Goal: Information Seeking & Learning: Learn about a topic

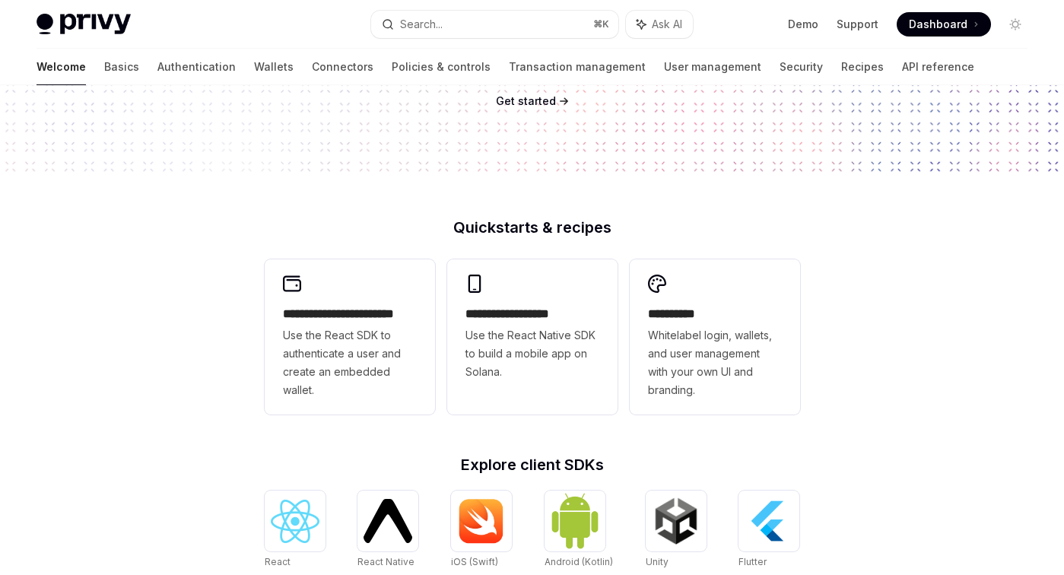
scroll to position [157, 0]
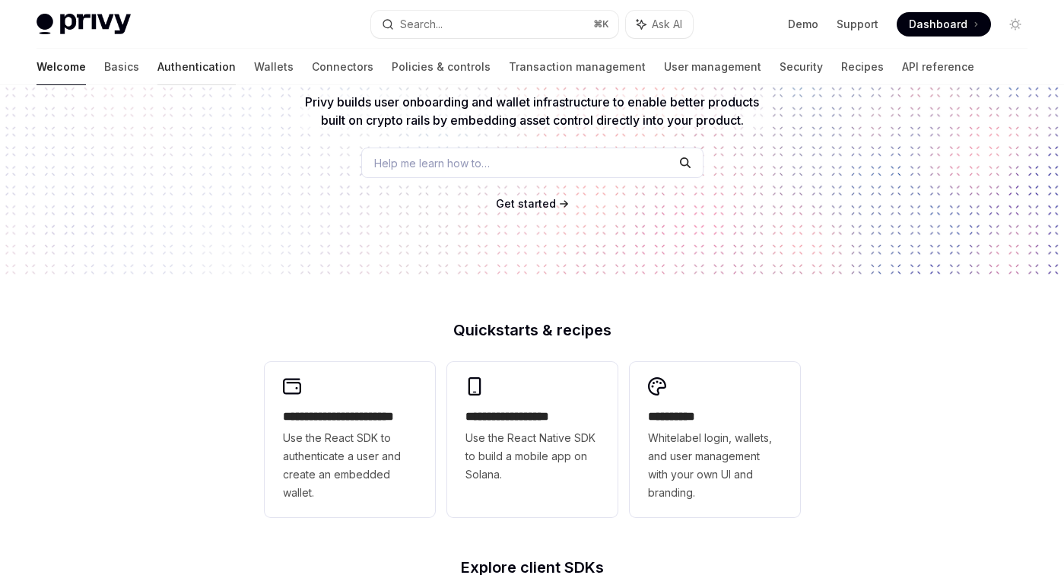
click at [157, 68] on link "Authentication" at bounding box center [196, 67] width 78 height 36
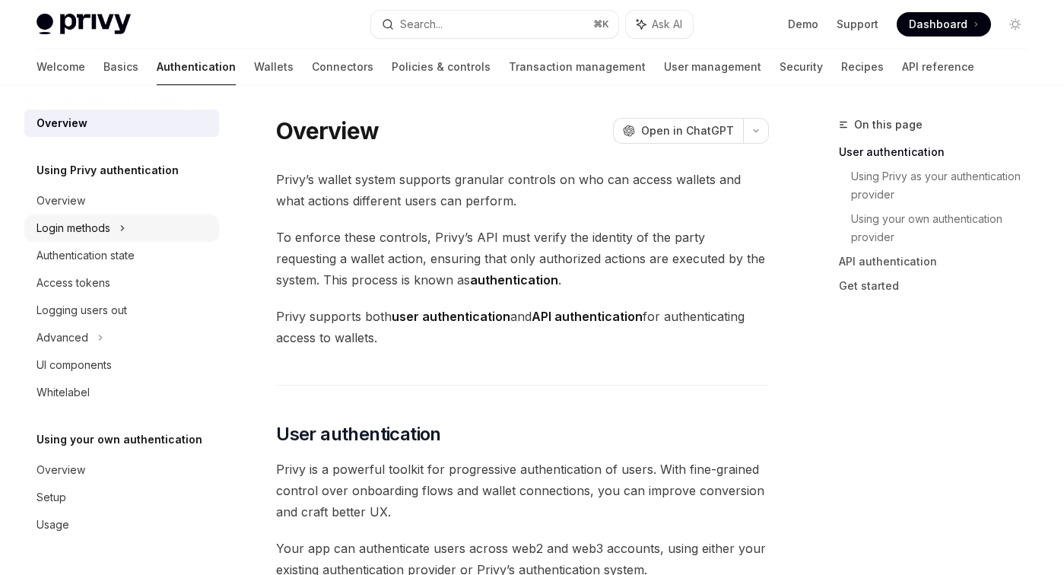
click at [116, 230] on div "Login methods" at bounding box center [121, 227] width 195 height 27
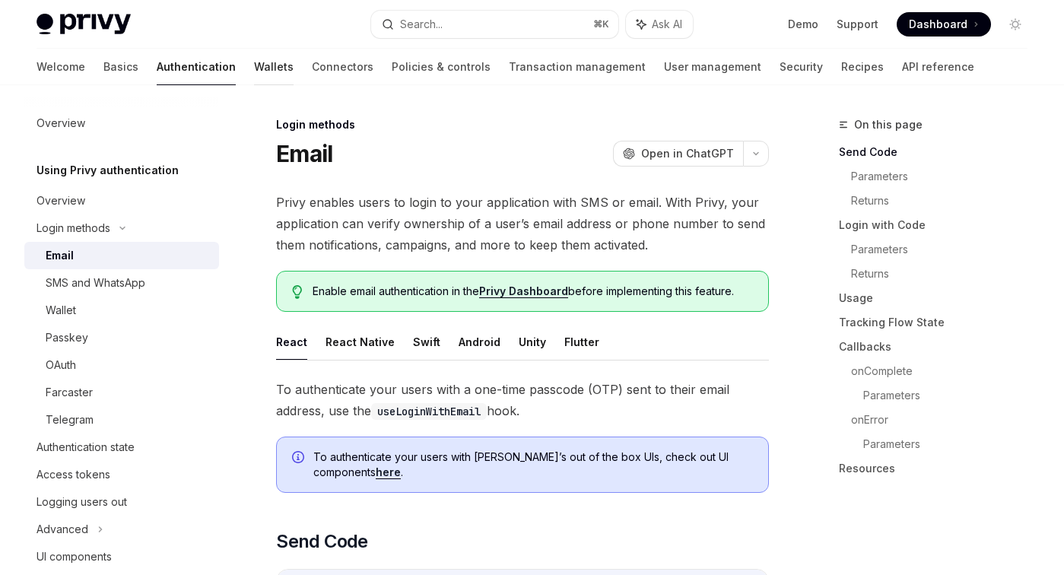
click at [254, 73] on link "Wallets" at bounding box center [274, 67] width 40 height 36
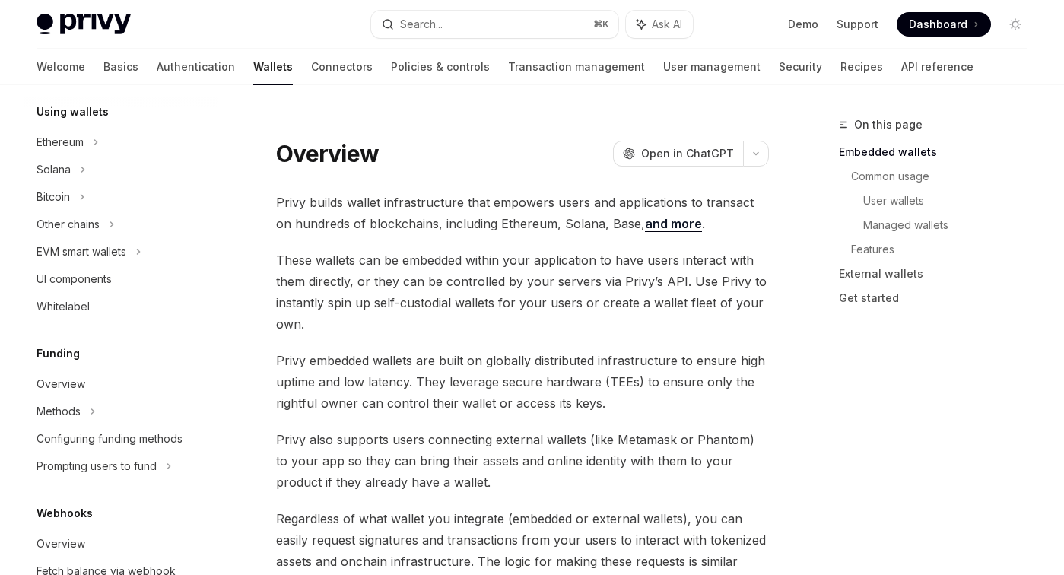
scroll to position [401, 0]
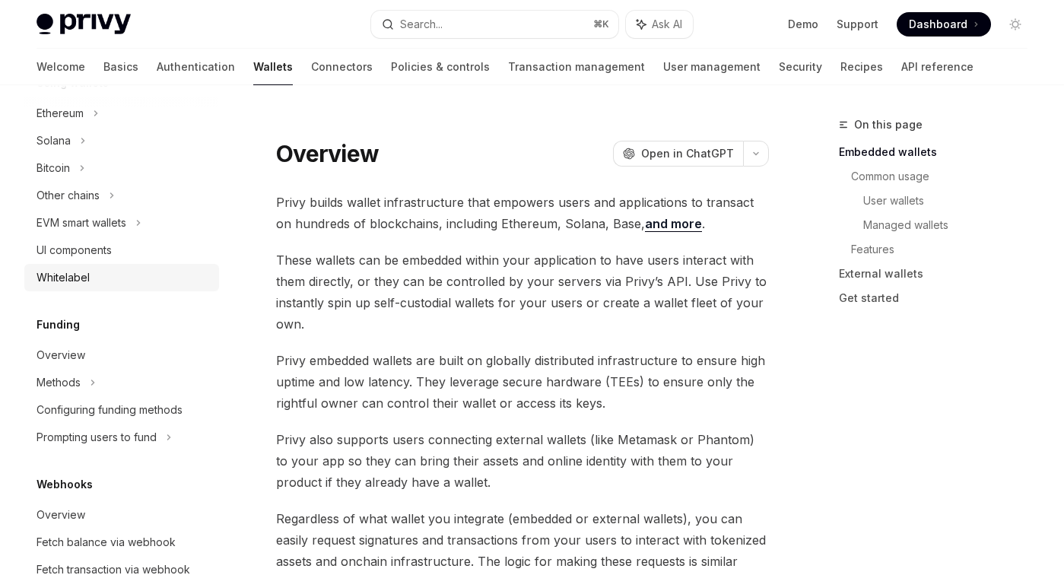
click at [97, 277] on div "Whitelabel" at bounding box center [122, 277] width 173 height 18
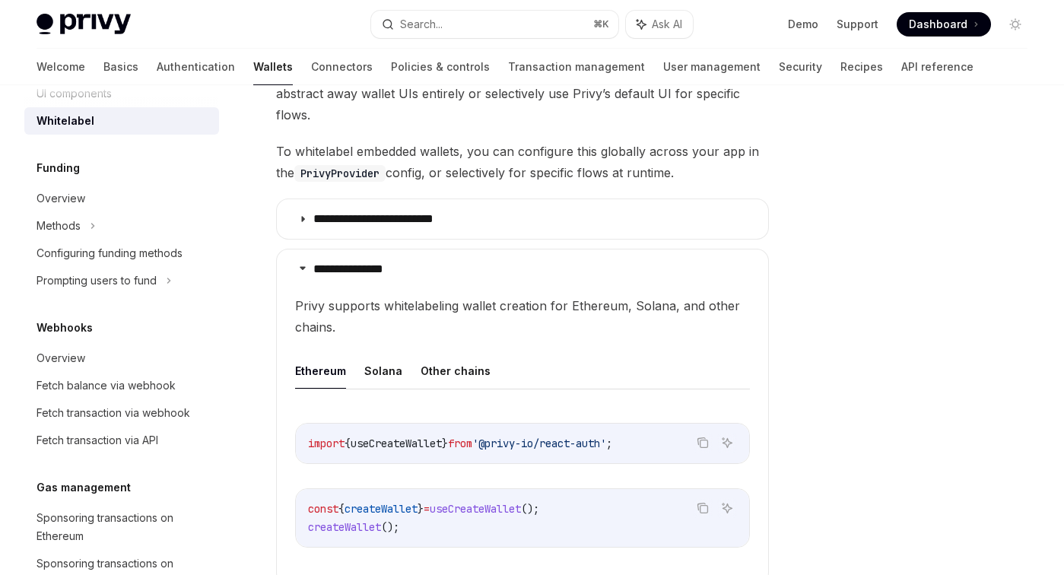
scroll to position [741, 0]
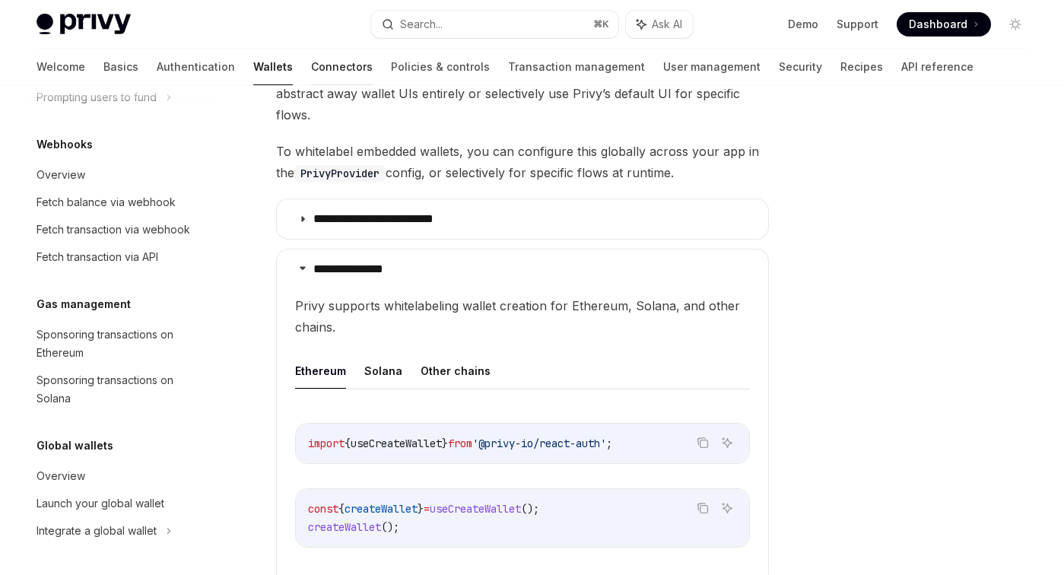
click at [311, 71] on link "Connectors" at bounding box center [342, 67] width 62 height 36
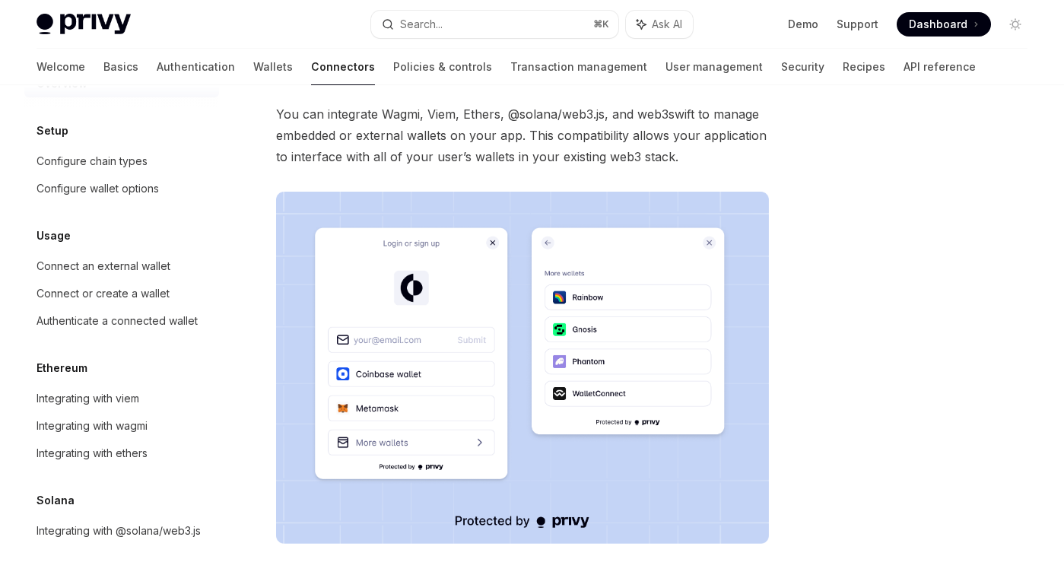
scroll to position [121, 0]
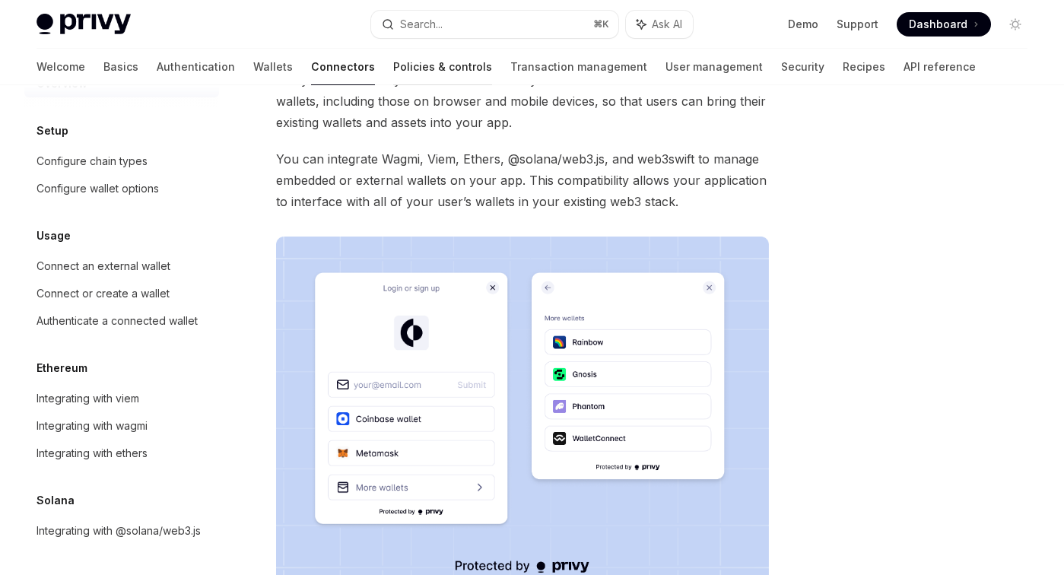
click at [393, 66] on link "Policies & controls" at bounding box center [442, 67] width 99 height 36
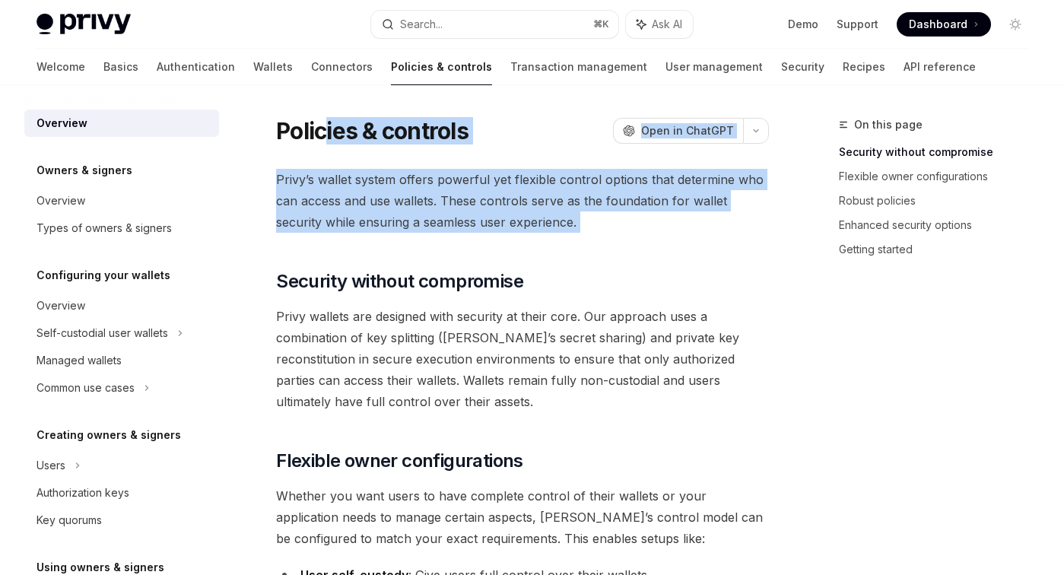
drag, startPoint x: 326, startPoint y: 141, endPoint x: 325, endPoint y: 243, distance: 101.9
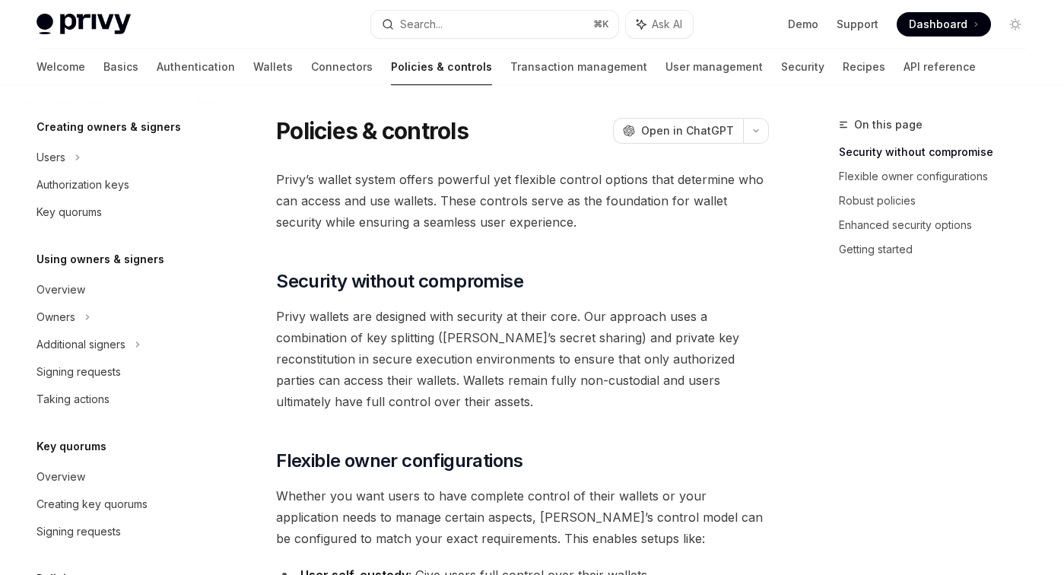
scroll to position [322, 0]
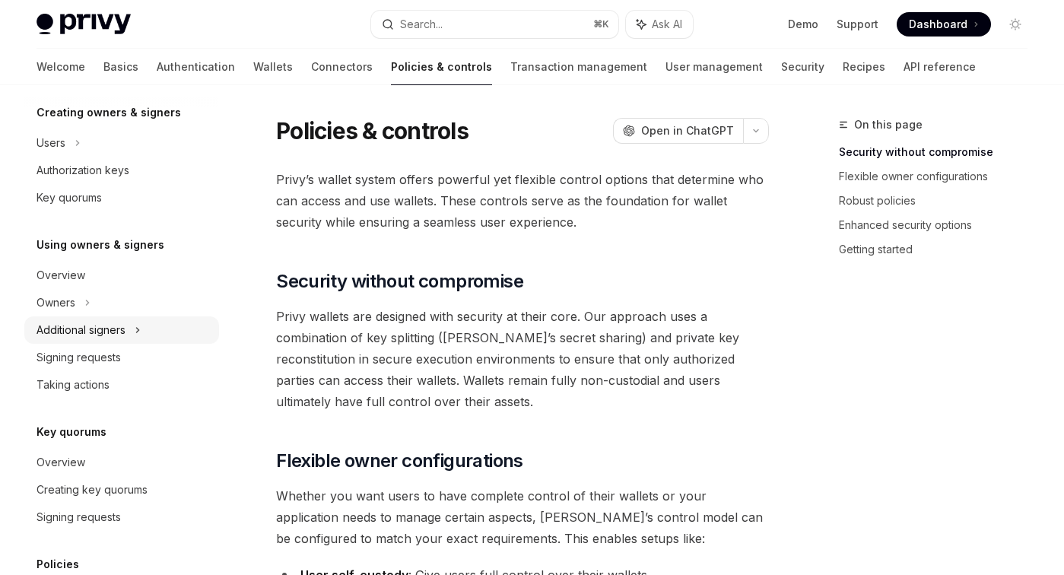
click at [109, 331] on div "Additional signers" at bounding box center [80, 330] width 89 height 18
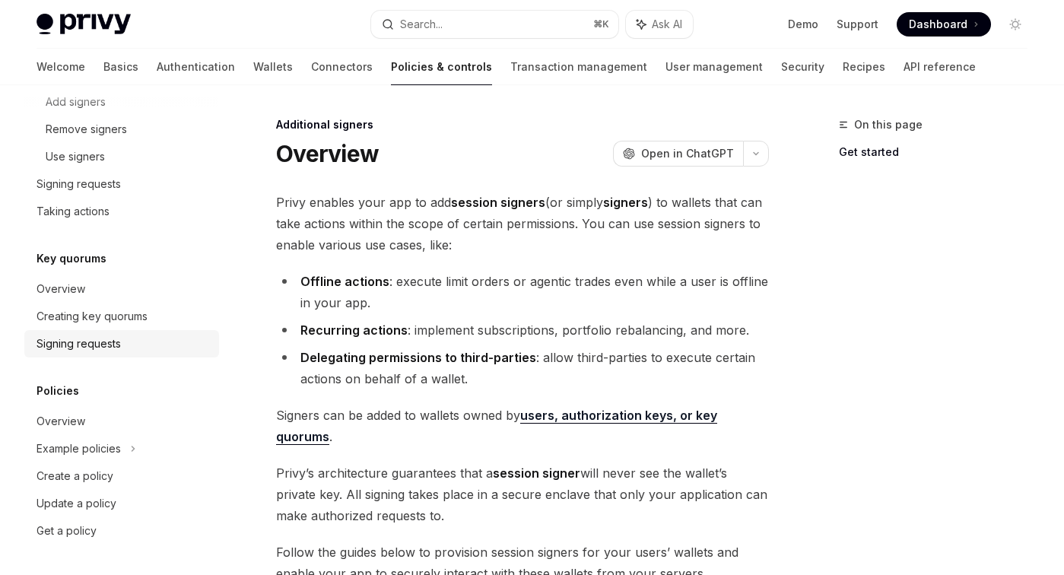
scroll to position [49, 0]
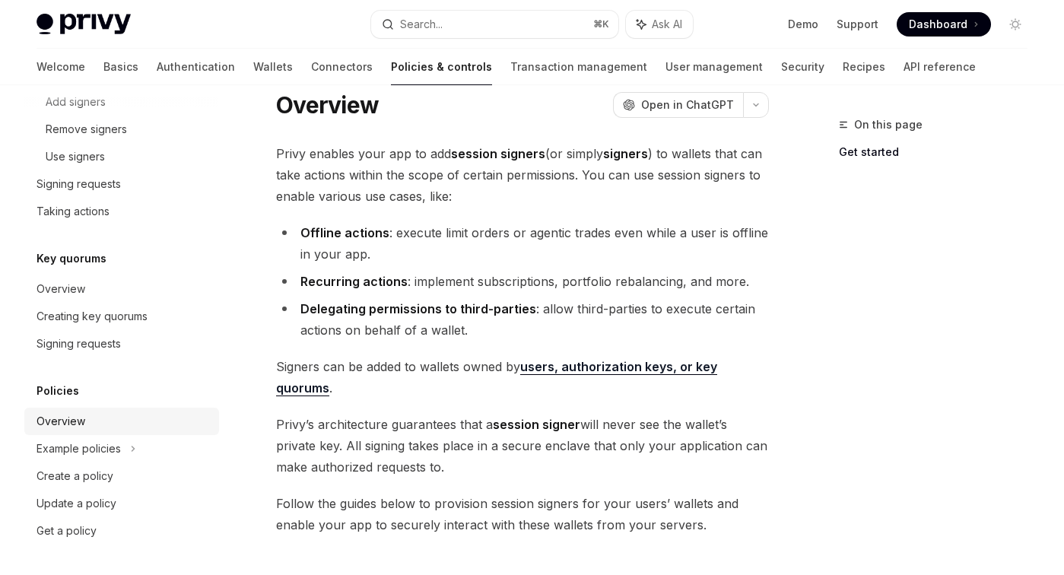
click at [113, 432] on link "Overview" at bounding box center [121, 421] width 195 height 27
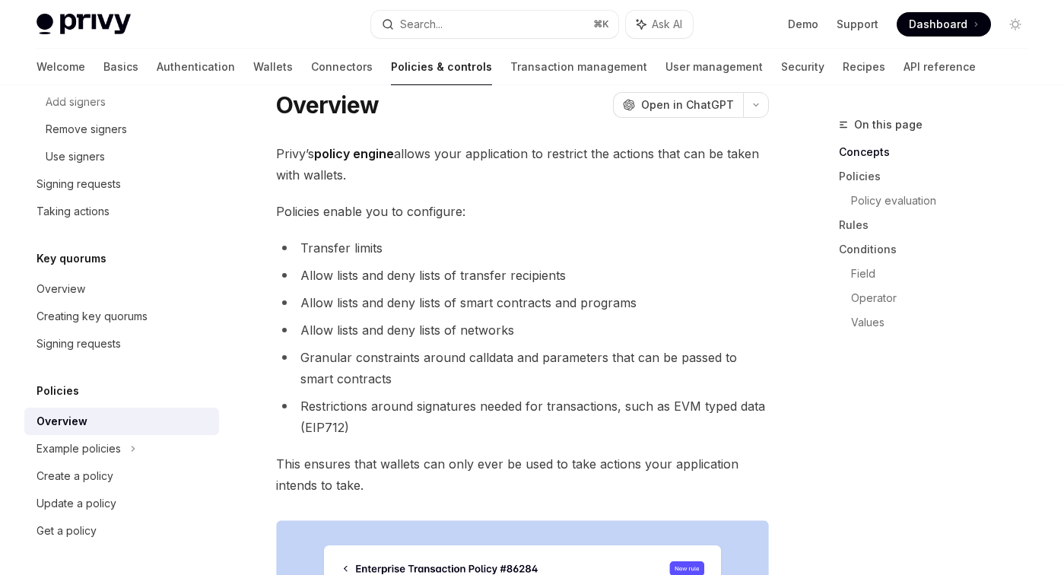
scroll to position [208, 0]
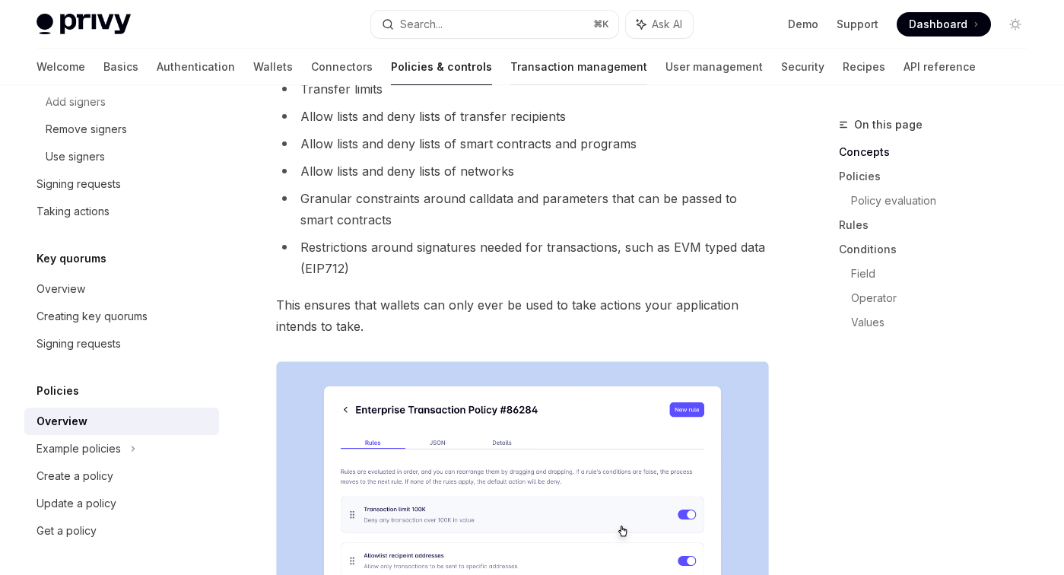
click at [510, 61] on link "Transaction management" at bounding box center [578, 67] width 137 height 36
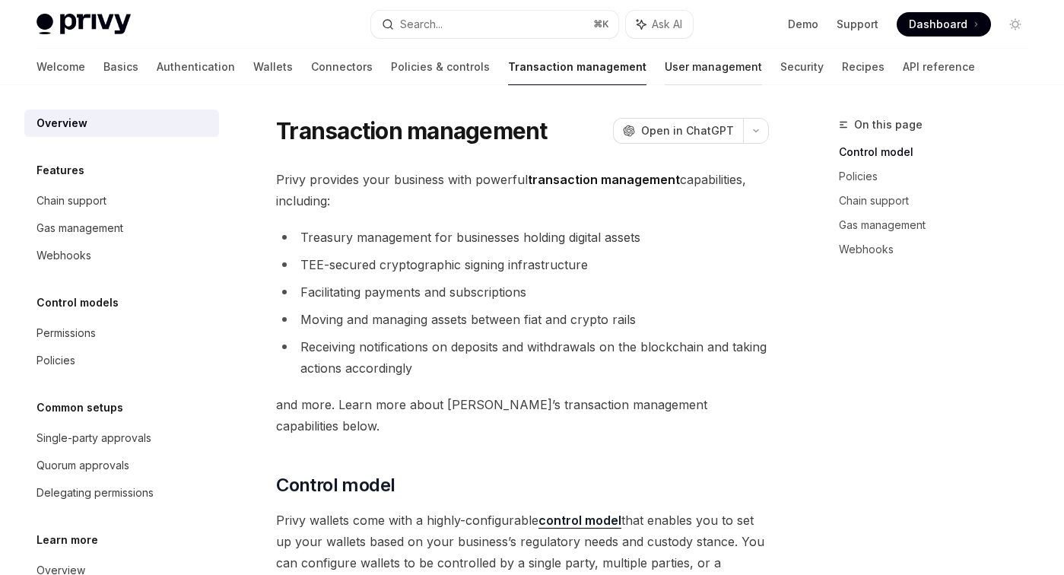
click at [665, 80] on link "User management" at bounding box center [713, 67] width 97 height 36
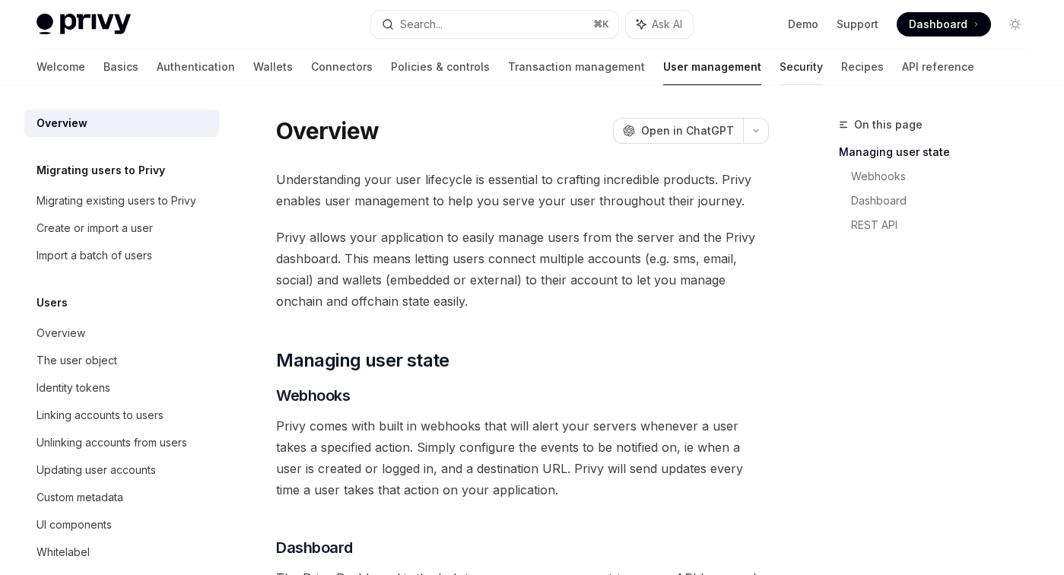
click at [779, 75] on link "Security" at bounding box center [800, 67] width 43 height 36
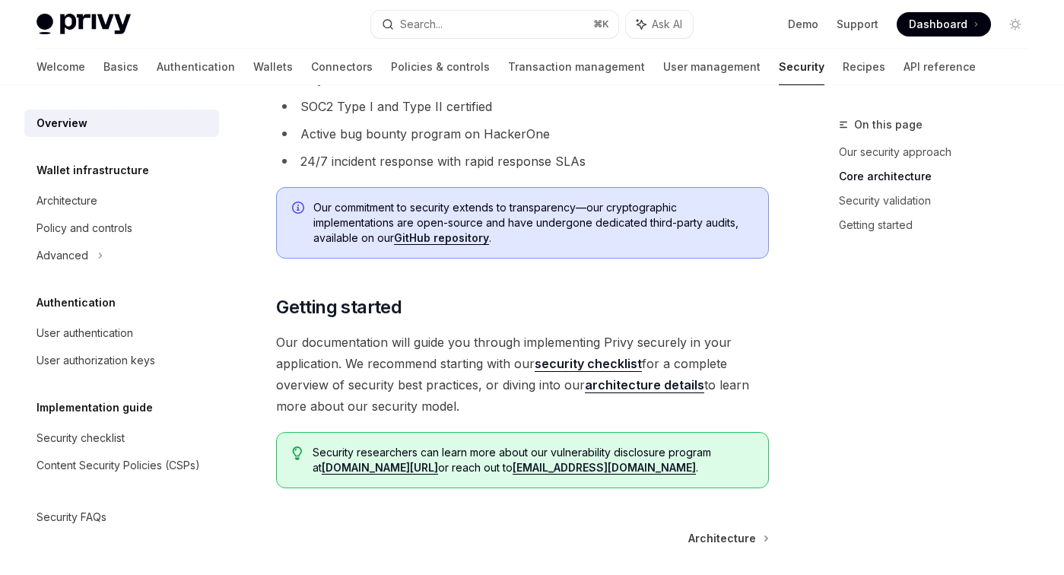
scroll to position [1248, 0]
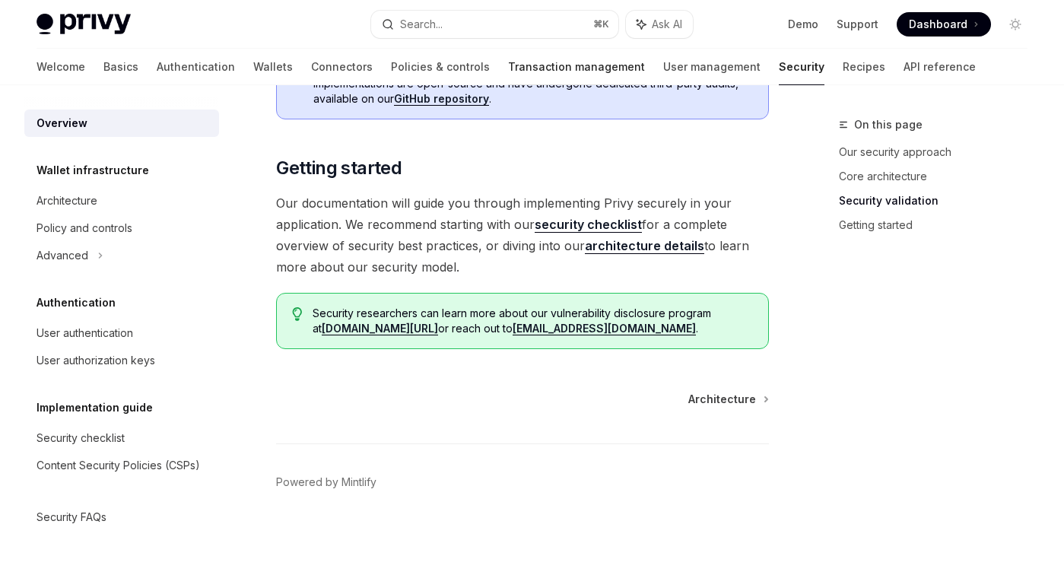
click at [538, 65] on link "Transaction management" at bounding box center [576, 67] width 137 height 36
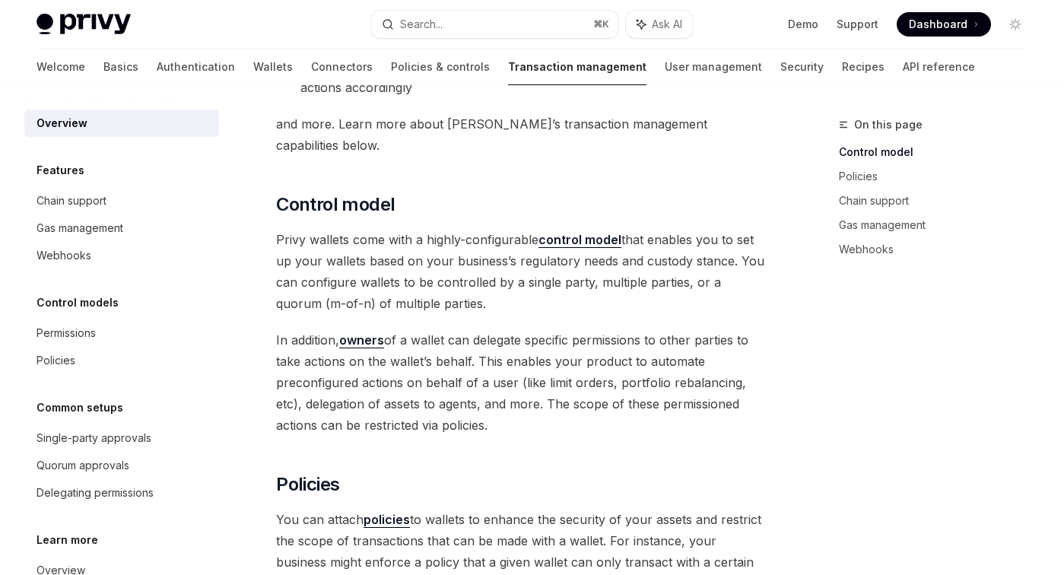
scroll to position [281, 0]
drag, startPoint x: 442, startPoint y: 316, endPoint x: 457, endPoint y: 395, distance: 81.1
click at [457, 396] on span "In addition, owners of a wallet can delegate specific permissions to other part…" at bounding box center [522, 381] width 493 height 106
click at [457, 395] on span "In addition, owners of a wallet can delegate specific permissions to other part…" at bounding box center [522, 381] width 493 height 106
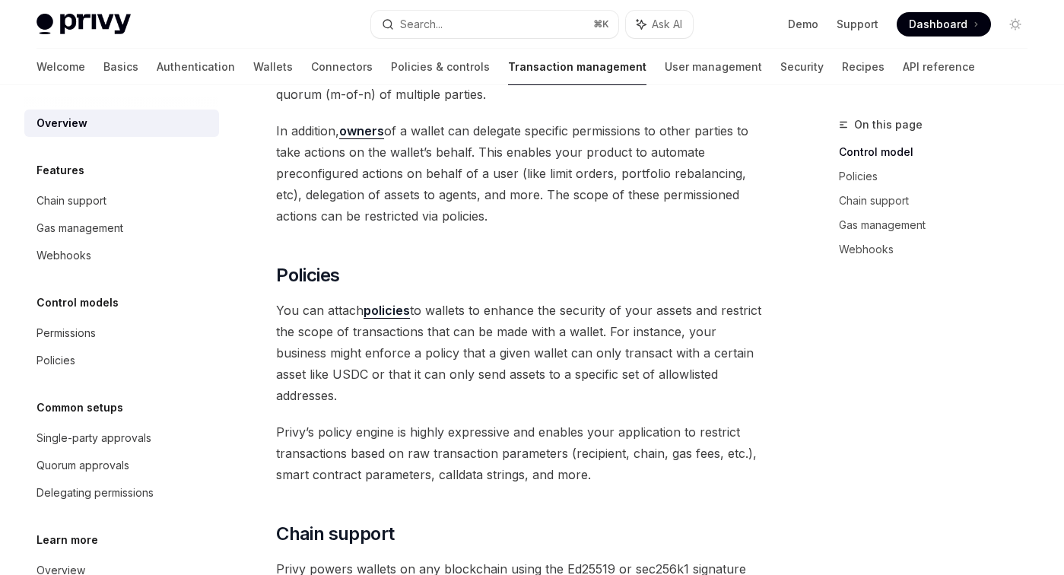
scroll to position [491, 0]
click at [384, 301] on link "policies" at bounding box center [386, 309] width 46 height 16
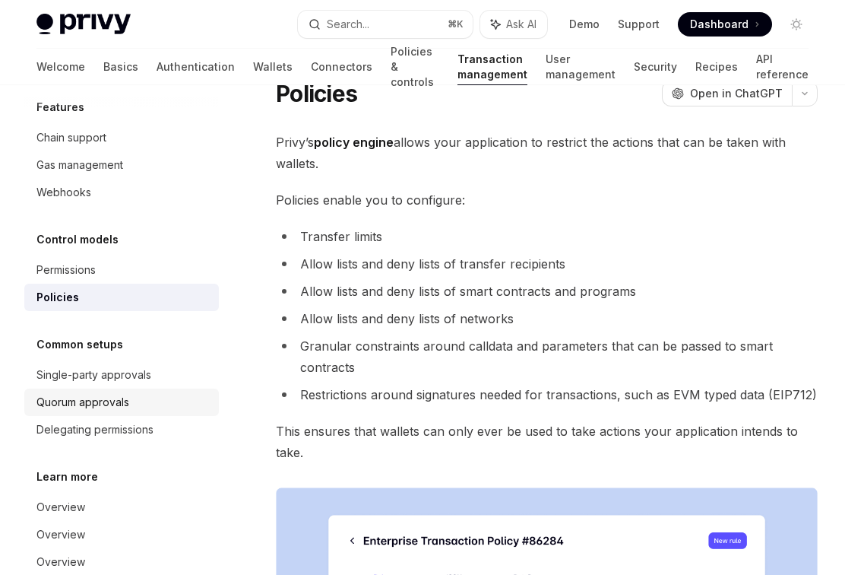
scroll to position [94, 0]
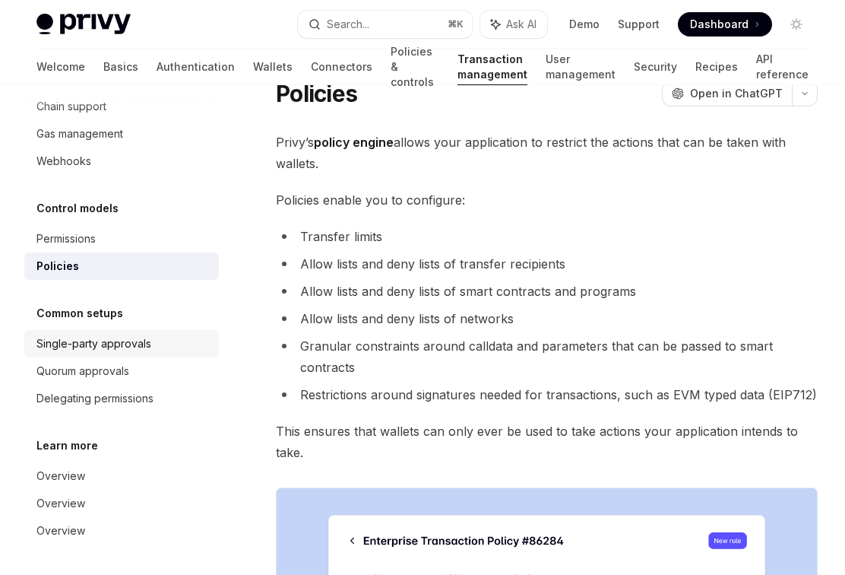
click at [116, 347] on div "Single-party approvals" at bounding box center [93, 344] width 115 height 18
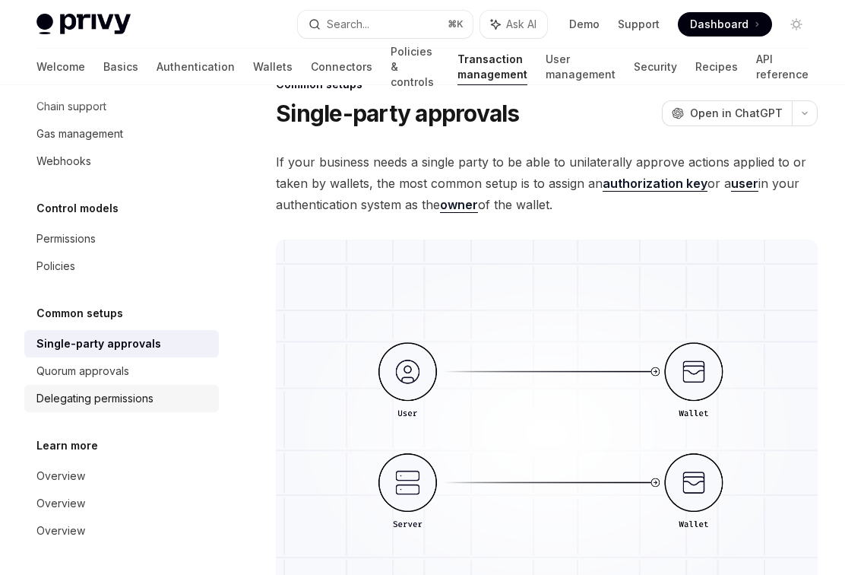
scroll to position [60, 0]
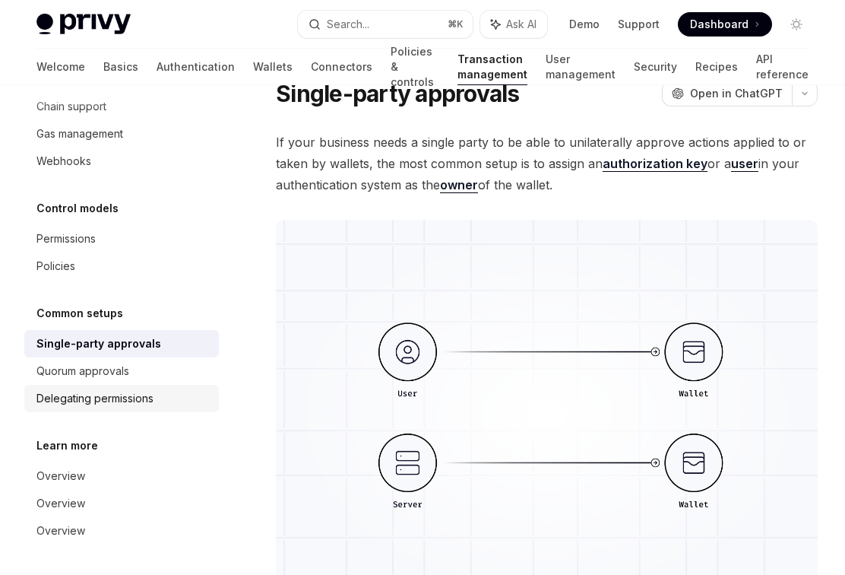
click at [127, 395] on div "Delegating permissions" at bounding box center [94, 398] width 117 height 18
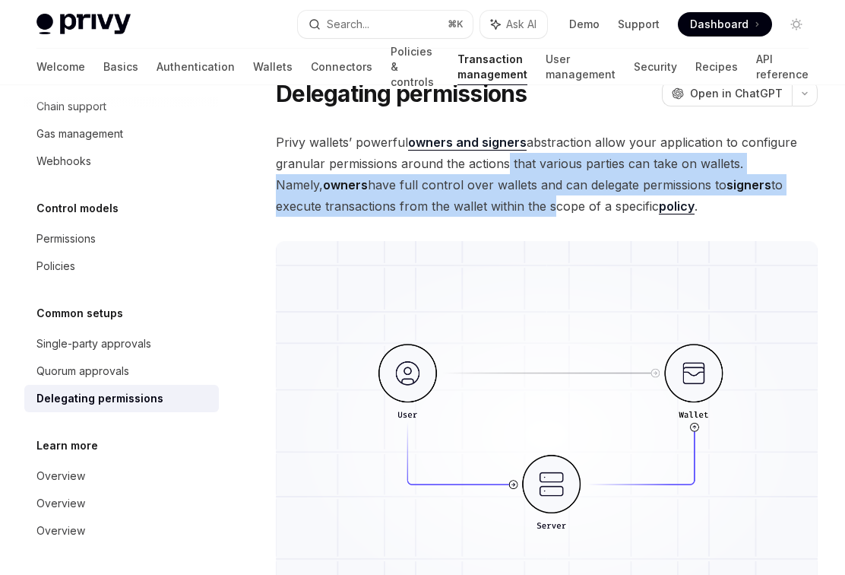
drag, startPoint x: 499, startPoint y: 212, endPoint x: 499, endPoint y: 156, distance: 56.3
click at [499, 156] on span "Privy wallets’ powerful owners and signers abstraction allow your application t…" at bounding box center [547, 174] width 542 height 85
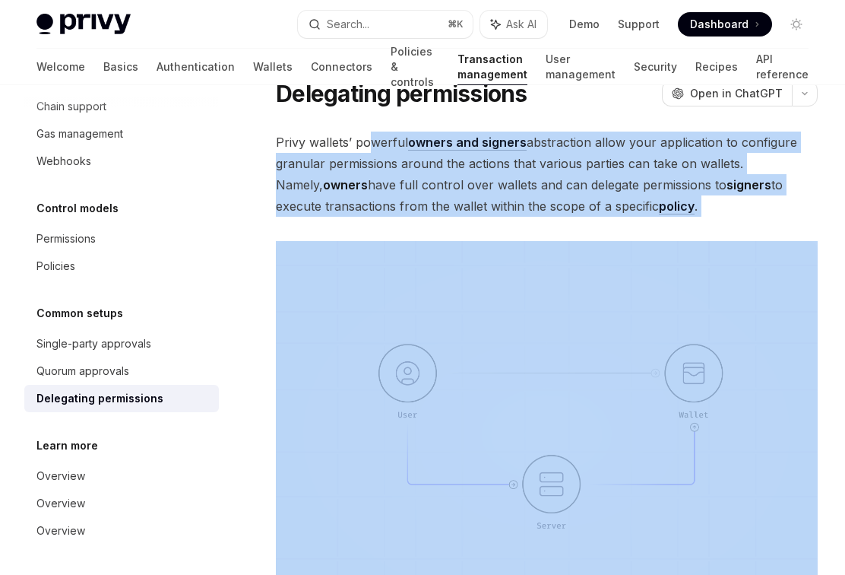
drag, startPoint x: 369, startPoint y: 144, endPoint x: 369, endPoint y: 232, distance: 88.2
click at [369, 233] on div "**********" at bounding box center [547, 561] width 542 height 858
click at [369, 232] on div "**********" at bounding box center [547, 561] width 542 height 858
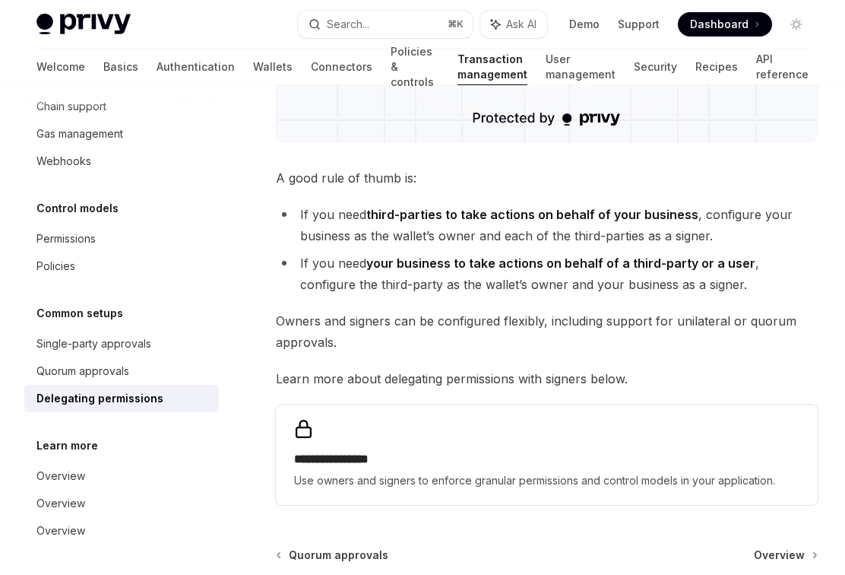
scroll to position [541, 0]
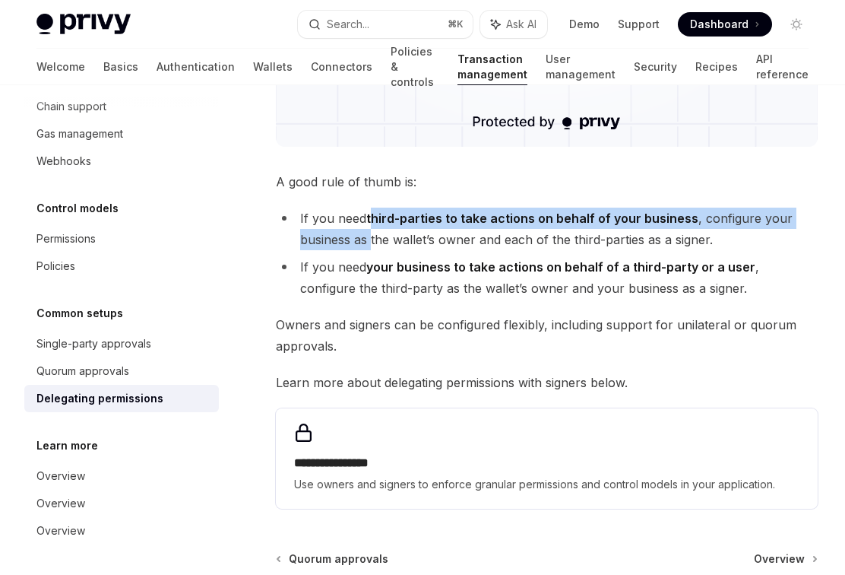
drag, startPoint x: 370, startPoint y: 219, endPoint x: 371, endPoint y: 241, distance: 22.1
click at [371, 241] on li "If you need third-parties to take actions on behalf of your business , configur…" at bounding box center [547, 229] width 542 height 43
drag, startPoint x: 393, startPoint y: 241, endPoint x: 368, endPoint y: 204, distance: 44.9
click at [368, 204] on div "**********" at bounding box center [547, 79] width 542 height 858
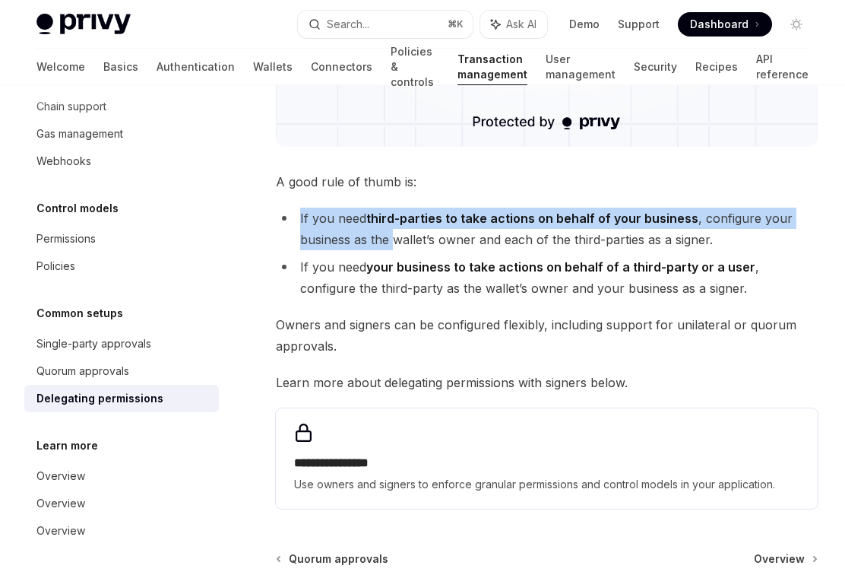
click at [368, 204] on div "**********" at bounding box center [547, 79] width 542 height 858
drag, startPoint x: 368, startPoint y: 217, endPoint x: 367, endPoint y: 242, distance: 25.1
click at [367, 242] on li "If you need third-parties to take actions on behalf of your business , configur…" at bounding box center [547, 229] width 542 height 43
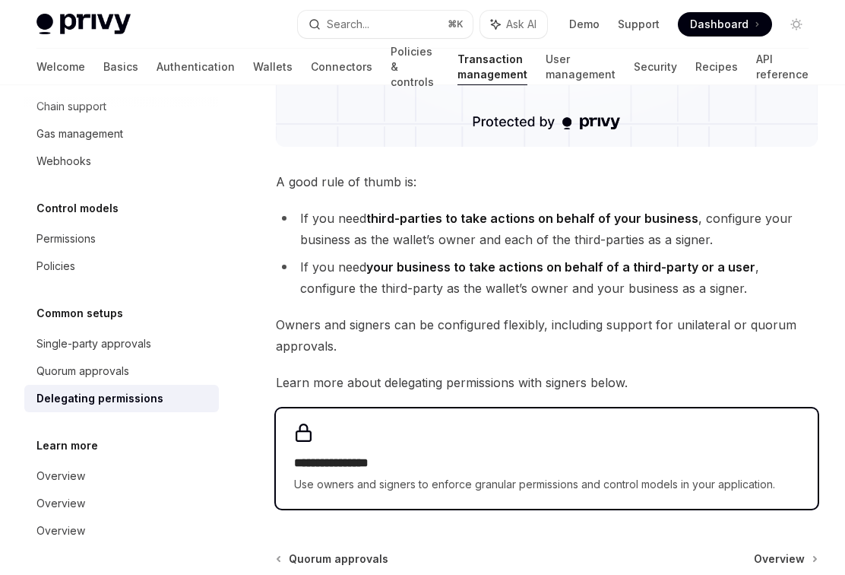
click at [349, 449] on div "**********" at bounding box center [547, 458] width 542 height 100
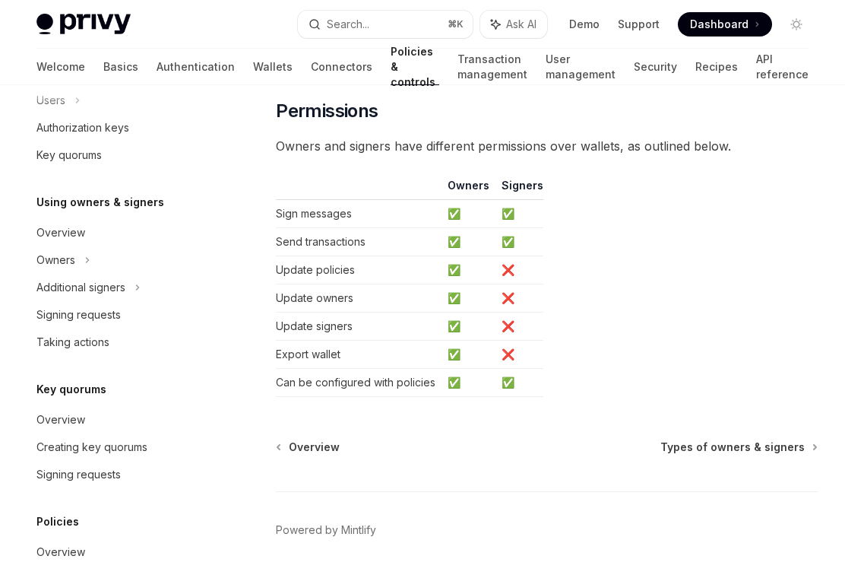
scroll to position [1244, 0]
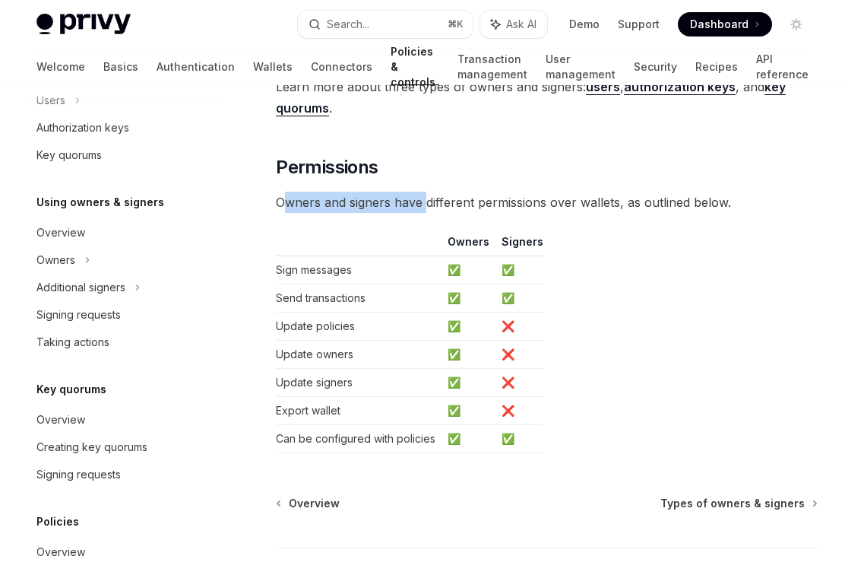
drag, startPoint x: 287, startPoint y: 203, endPoint x: 425, endPoint y: 203, distance: 137.6
click at [425, 203] on span "Owners and signers have different permissions over wallets, as outlined below." at bounding box center [547, 202] width 542 height 21
drag, startPoint x: 451, startPoint y: 203, endPoint x: 345, endPoint y: 203, distance: 105.7
click at [345, 203] on span "Owners and signers have different permissions over wallets, as outlined below." at bounding box center [547, 202] width 542 height 21
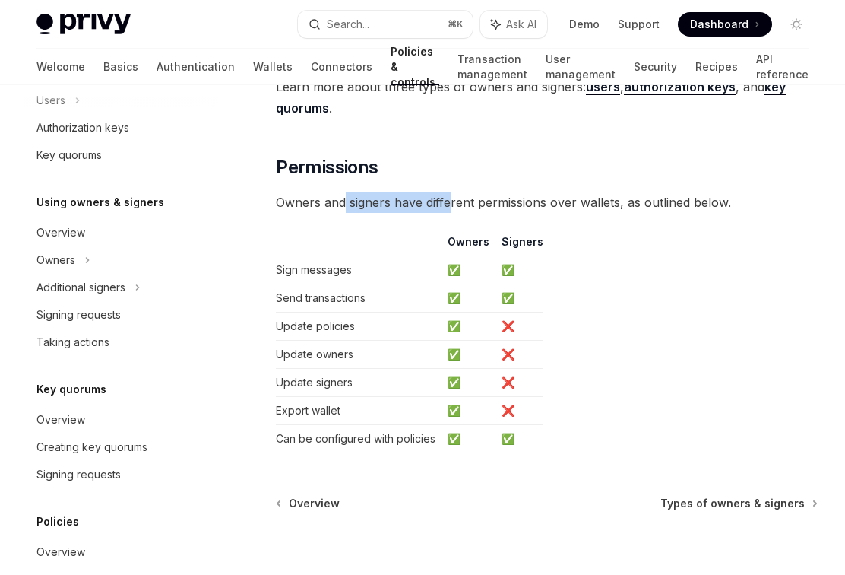
click at [345, 203] on span "Owners and signers have different permissions over wallets, as outlined below." at bounding box center [547, 202] width 542 height 21
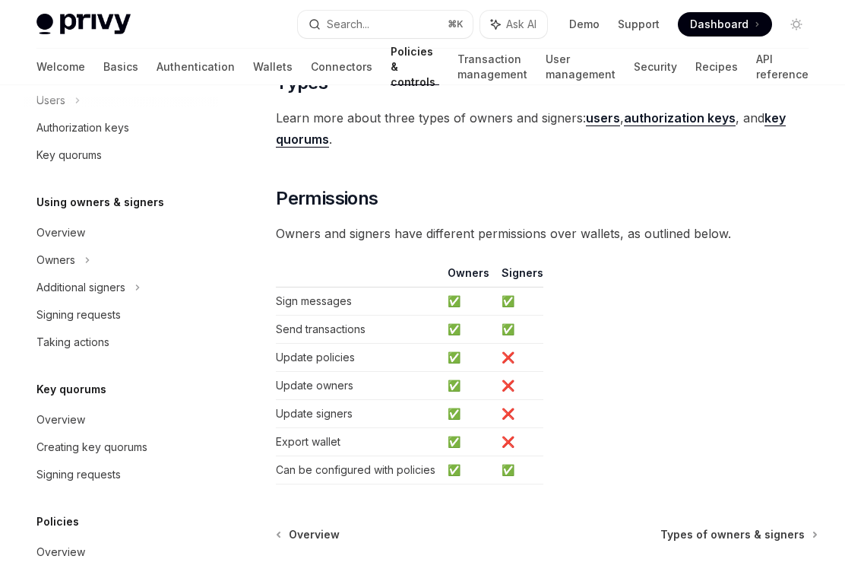
scroll to position [1332, 0]
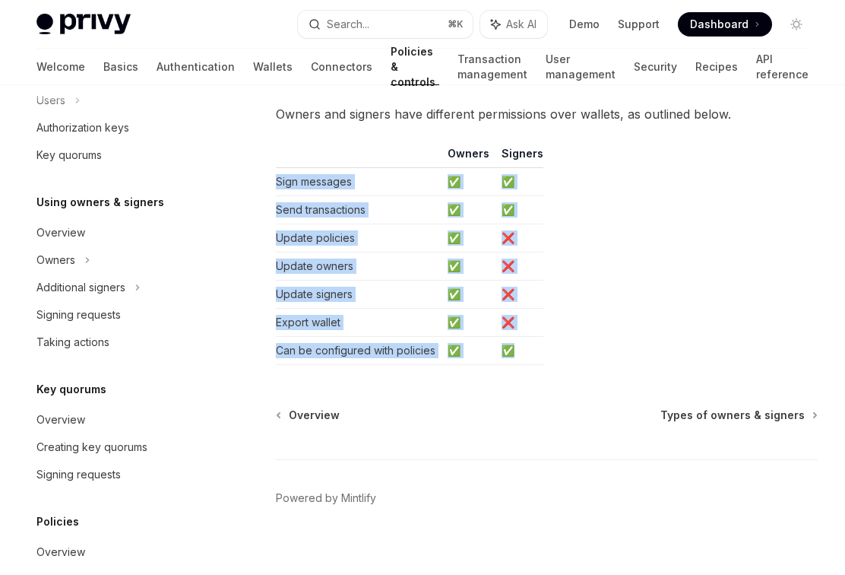
drag, startPoint x: 268, startPoint y: 176, endPoint x: 524, endPoint y: 350, distance: 309.6
click at [524, 350] on td "✅" at bounding box center [520, 351] width 48 height 28
drag, startPoint x: 525, startPoint y: 350, endPoint x: 271, endPoint y: 182, distance: 303.9
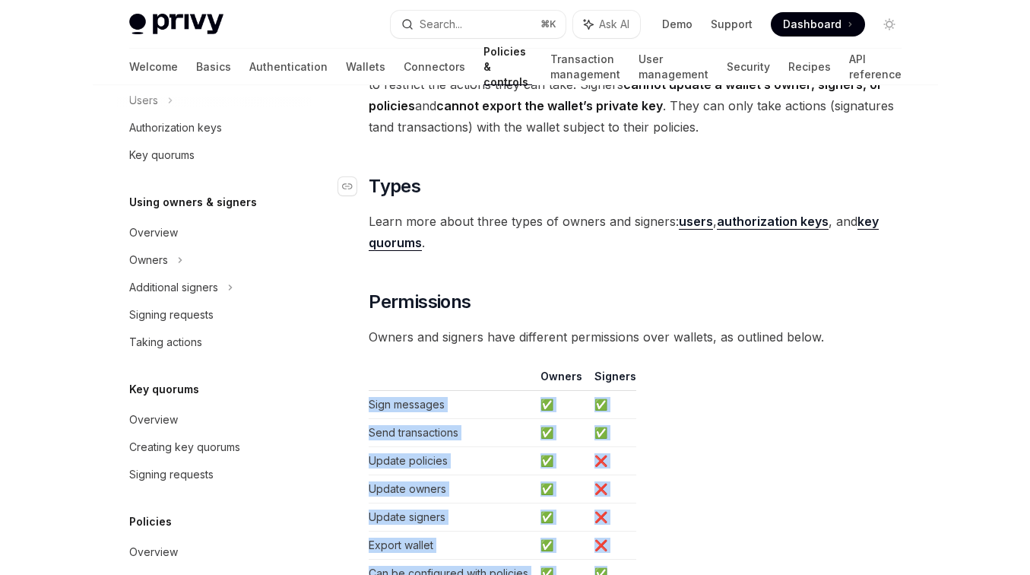
scroll to position [861, 0]
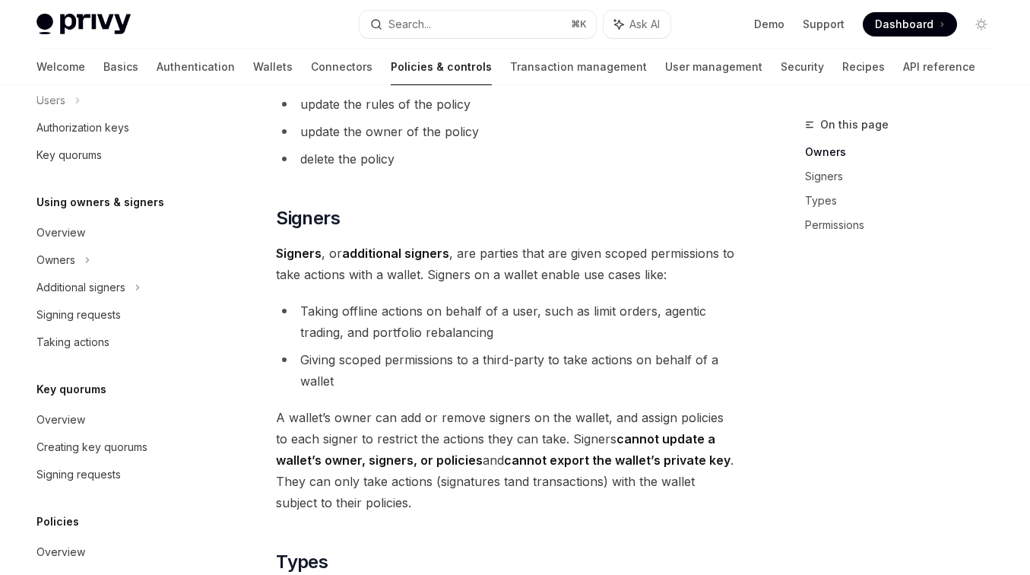
type textarea "*"
